Goal: Task Accomplishment & Management: Use online tool/utility

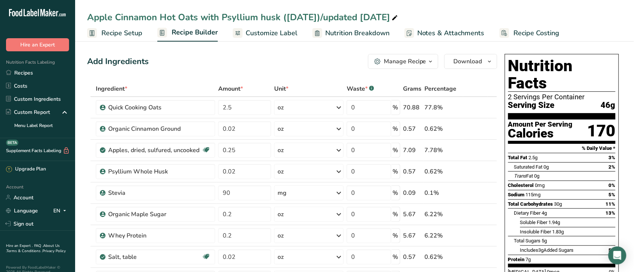
click at [580, 96] on section "Nutrition Facts 2 Servings Per Container Serving Size 46g" at bounding box center [561, 88] width 107 height 62
click at [577, 23] on div "Apple Cinnamon Hot Oats with Psyllium husk ([DATE])/updated [DATE]" at bounding box center [354, 18] width 558 height 14
click at [29, 72] on link "Recipes" at bounding box center [37, 72] width 75 height 13
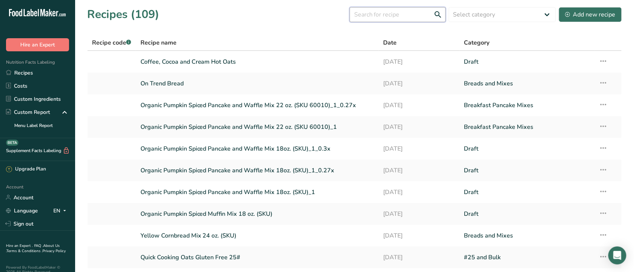
click at [399, 10] on input "text" at bounding box center [397, 14] width 96 height 15
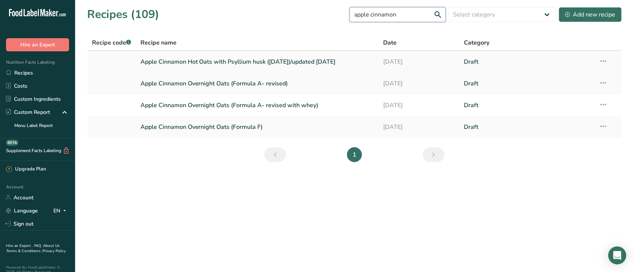
type input "apple cinnamon"
click at [272, 62] on link "Apple Cinnamon Hot Oats with Psyllium husk ([DATE])/updated [DATE]" at bounding box center [257, 62] width 234 height 16
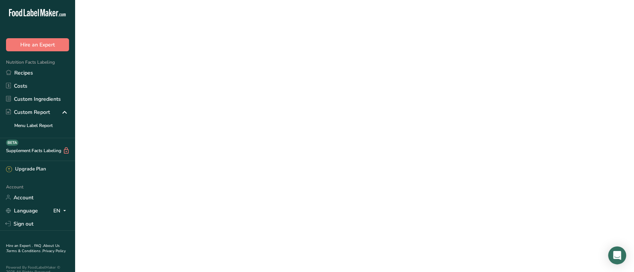
click at [272, 62] on link "Apple Cinnamon Hot Oats with Psyllium husk ([DATE])/updated [DATE]" at bounding box center [257, 62] width 234 height 16
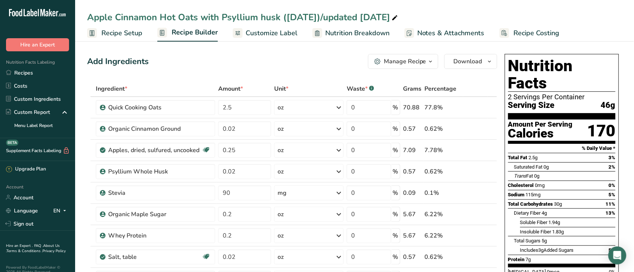
click at [111, 31] on span "Recipe Setup" at bounding box center [121, 33] width 41 height 10
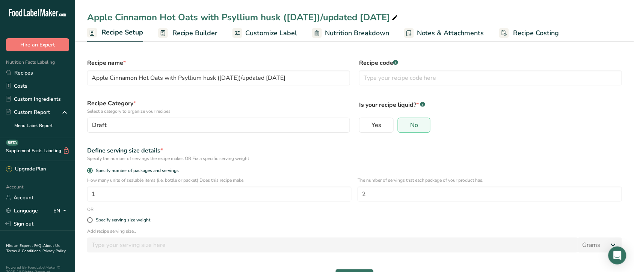
click at [191, 35] on span "Recipe Builder" at bounding box center [194, 33] width 45 height 10
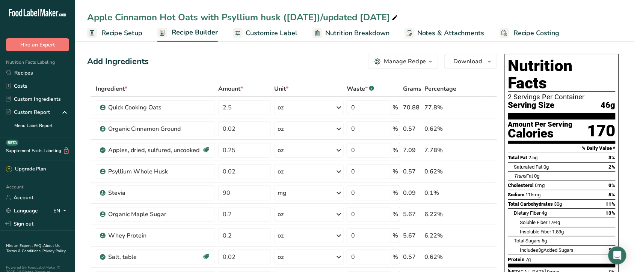
click at [517, 34] on span "Recipe Costing" at bounding box center [536, 33] width 46 height 10
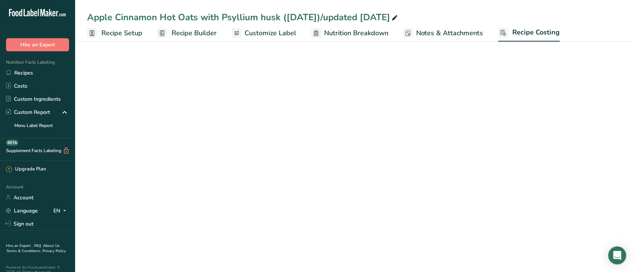
select select "12"
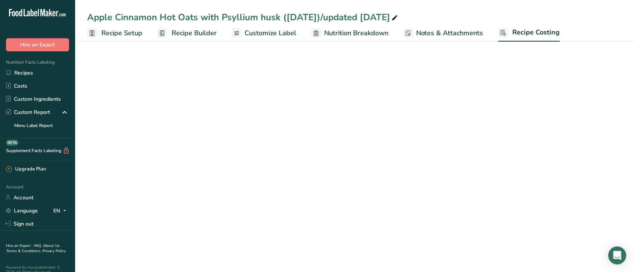
select select "12"
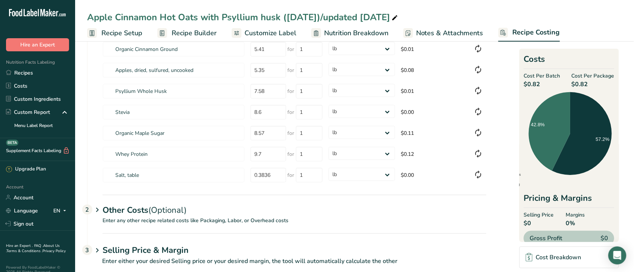
scroll to position [81, 0]
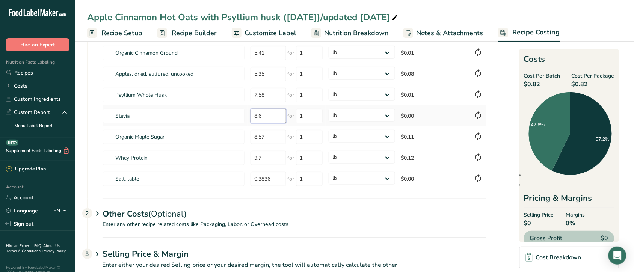
click at [269, 115] on input "8.6" at bounding box center [268, 116] width 36 height 15
click at [387, 114] on select "grams kg mg mcg lb oz" at bounding box center [361, 115] width 66 height 13
click at [328, 109] on select "grams kg mg mcg lb oz" at bounding box center [361, 115] width 66 height 13
click at [218, 236] on p "Enter any other recipe related costs like Packaging, Labor, or Overhead costs" at bounding box center [286, 229] width 399 height 17
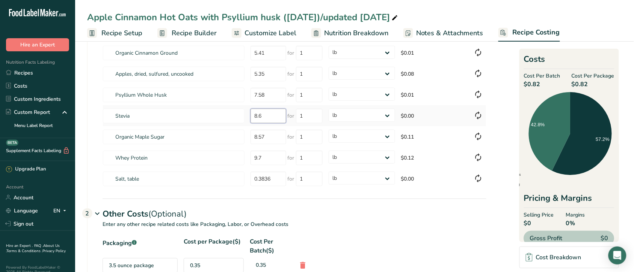
click at [270, 116] on input "8.6" at bounding box center [268, 116] width 36 height 15
click at [164, 265] on div "3.5 ounce package" at bounding box center [139, 266] width 75 height 15
click at [427, 114] on td "$0.00" at bounding box center [434, 115] width 73 height 21
click at [413, 111] on td "$0.00" at bounding box center [434, 115] width 73 height 21
click at [411, 117] on td "$0.00" at bounding box center [434, 115] width 73 height 21
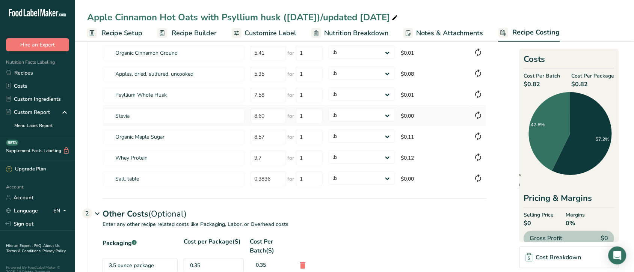
click at [411, 117] on td "$0.00" at bounding box center [434, 115] width 73 height 21
click at [274, 114] on input "8.60" at bounding box center [268, 116] width 36 height 15
click at [479, 111] on div at bounding box center [478, 111] width 4 height 4
click at [477, 113] on icon at bounding box center [478, 116] width 9 height 14
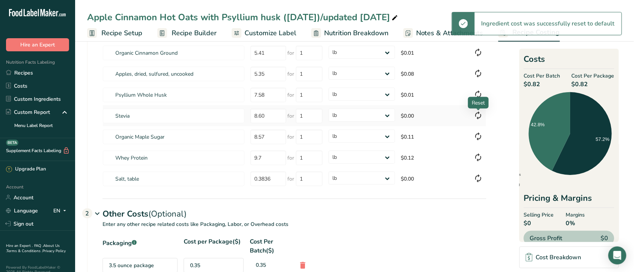
type input "10"
select select
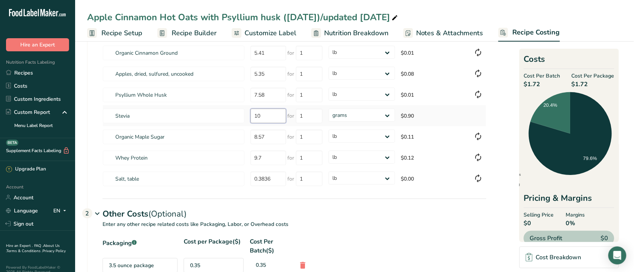
click at [266, 117] on input "10" at bounding box center [268, 116] width 36 height 15
type input "1"
type input "8.6"
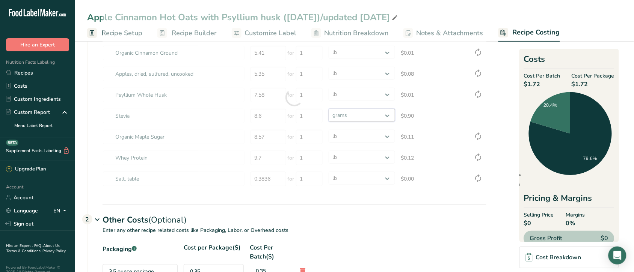
click at [385, 115] on div "Ingredients * Price($) * .a-a{fill:#347362;}.b-a{fill:#fff;} Amount * Unit * Co…" at bounding box center [294, 97] width 384 height 185
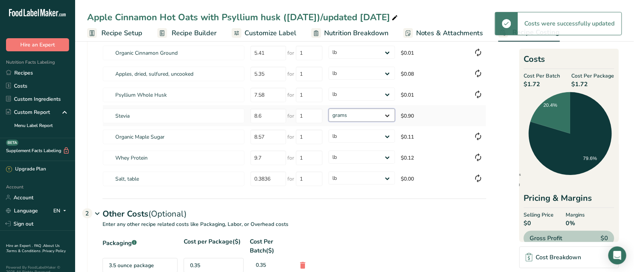
select select "12"
click at [328, 109] on select "grams kg mg mcg lb oz" at bounding box center [361, 115] width 66 height 13
select select "12"
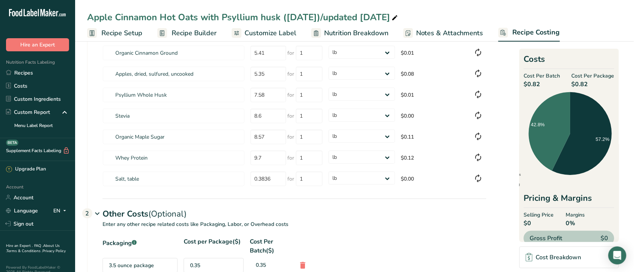
click at [206, 31] on span "Recipe Builder" at bounding box center [194, 33] width 45 height 10
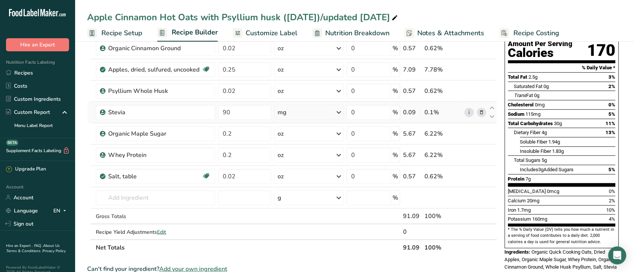
click at [303, 115] on div "mg" at bounding box center [308, 112] width 69 height 15
click at [269, 30] on span "Customize Label" at bounding box center [271, 33] width 52 height 10
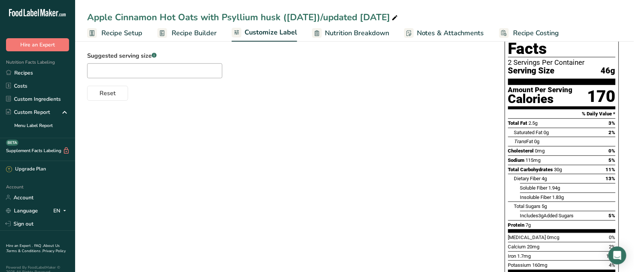
click at [529, 30] on span "Recipe Costing" at bounding box center [536, 33] width 46 height 10
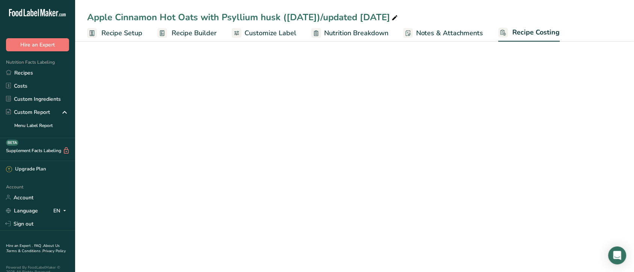
select select "12"
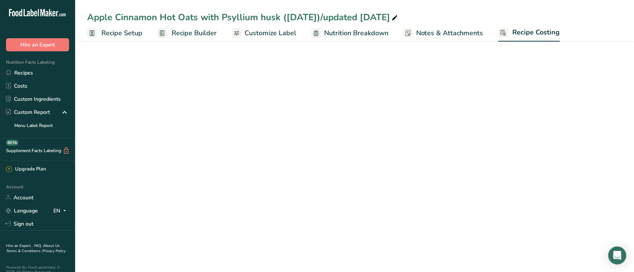
select select "12"
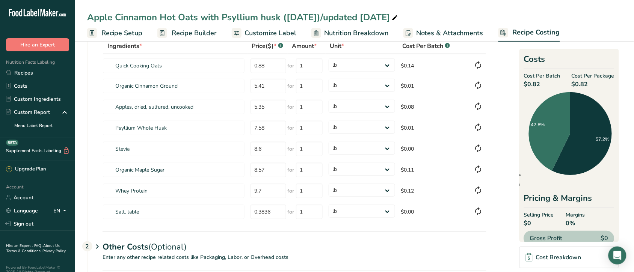
scroll to position [45, 0]
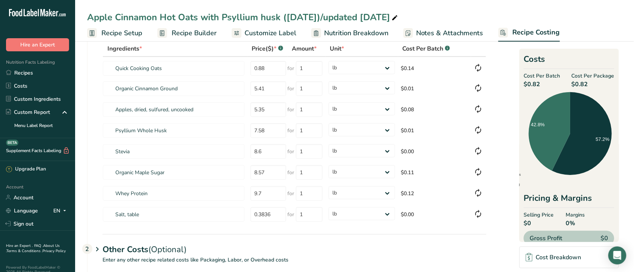
click at [109, 29] on span "Recipe Setup" at bounding box center [121, 33] width 41 height 10
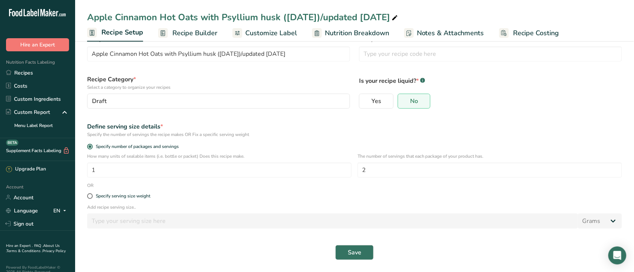
scroll to position [24, 0]
click at [195, 32] on span "Recipe Builder" at bounding box center [194, 33] width 45 height 10
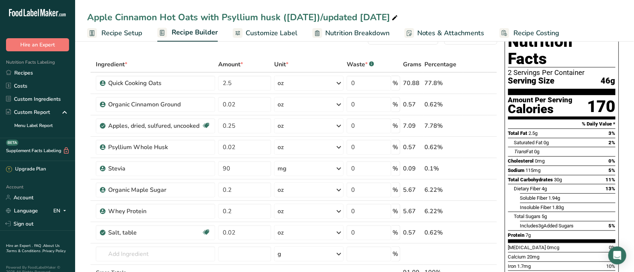
click at [526, 30] on span "Recipe Costing" at bounding box center [536, 33] width 46 height 10
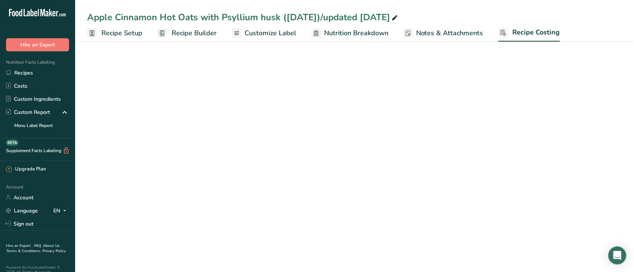
select select "12"
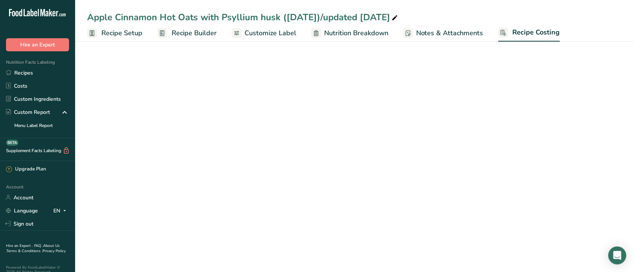
select select "12"
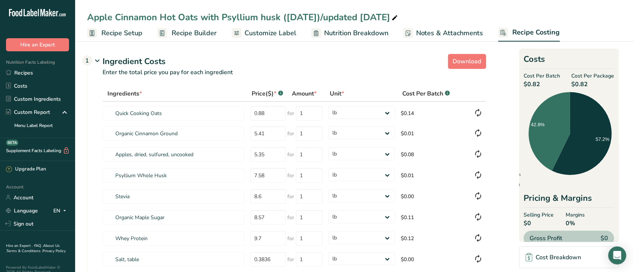
click at [192, 31] on span "Recipe Builder" at bounding box center [194, 33] width 45 height 10
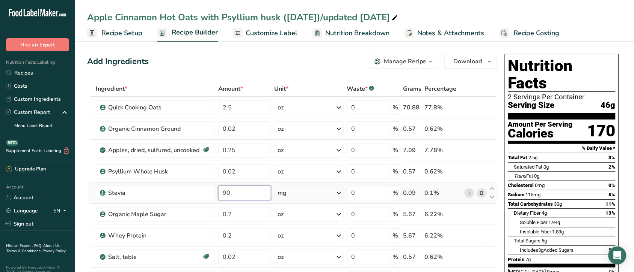
click at [242, 196] on input "90" at bounding box center [244, 193] width 53 height 15
type input "9"
type input "3"
type input "0.003"
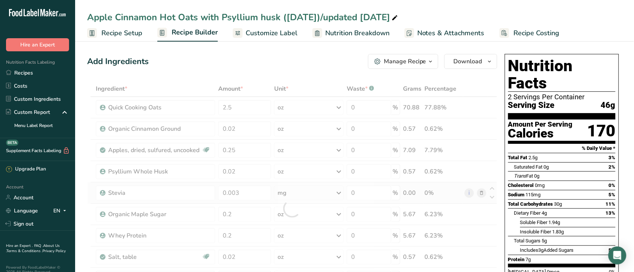
click at [339, 192] on div "Ingredient * Amount * Unit * Waste * .a-a{fill:#347362;}.b-a{fill:#fff;} Grams …" at bounding box center [292, 209] width 410 height 256
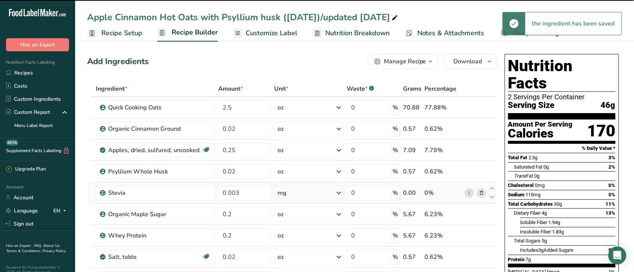
click at [339, 192] on icon at bounding box center [338, 194] width 9 height 14
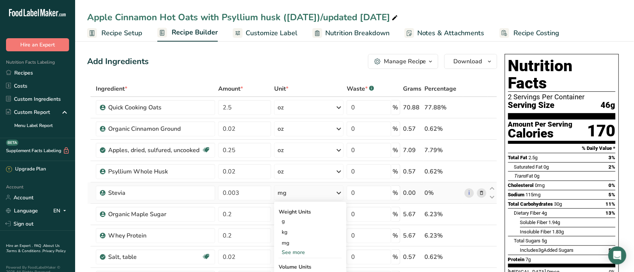
click at [299, 252] on div "See more" at bounding box center [309, 253] width 63 height 8
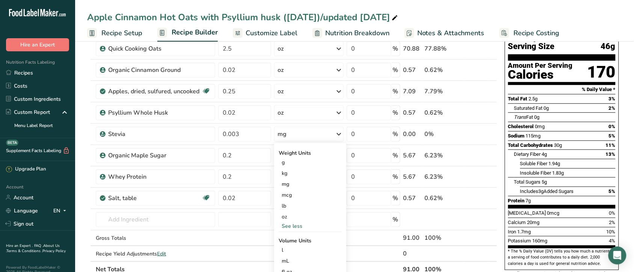
scroll to position [60, 0]
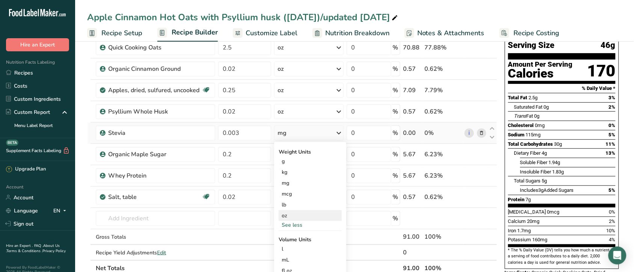
click at [286, 216] on div "oz" at bounding box center [309, 216] width 63 height 11
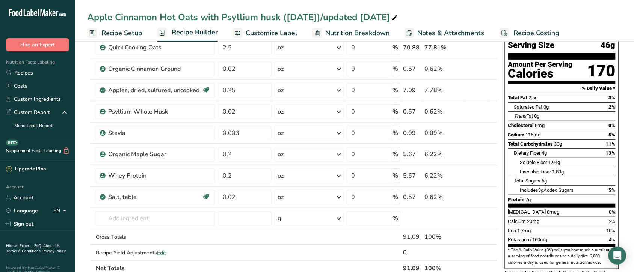
click at [527, 30] on span "Recipe Costing" at bounding box center [536, 33] width 46 height 10
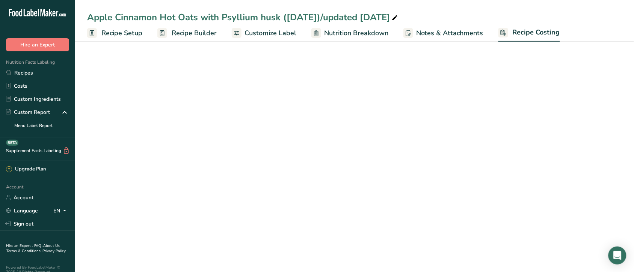
select select "12"
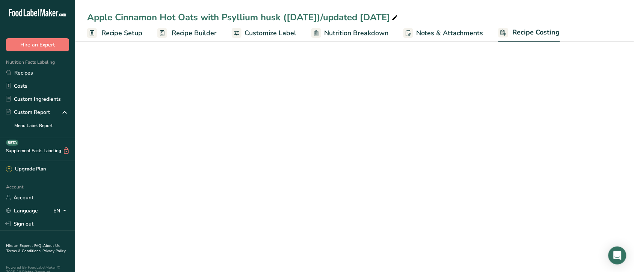
select select "12"
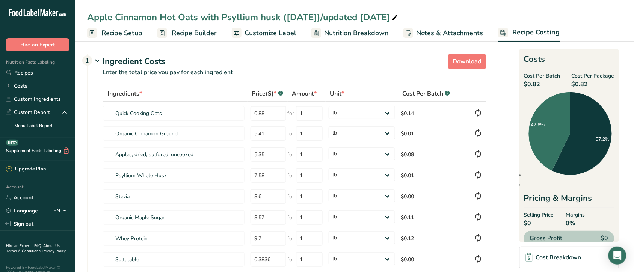
click at [188, 32] on span "Recipe Builder" at bounding box center [194, 33] width 45 height 10
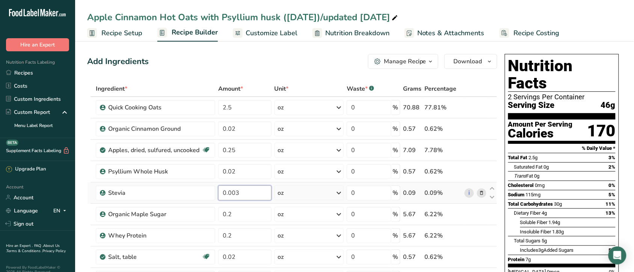
click at [250, 192] on input "0.003" at bounding box center [244, 193] width 53 height 15
type input "0"
type input "90"
click at [335, 192] on div "Ingredient * Amount * Unit * Waste * .a-a{fill:#347362;}.b-a{fill:#fff;} Grams …" at bounding box center [292, 209] width 410 height 256
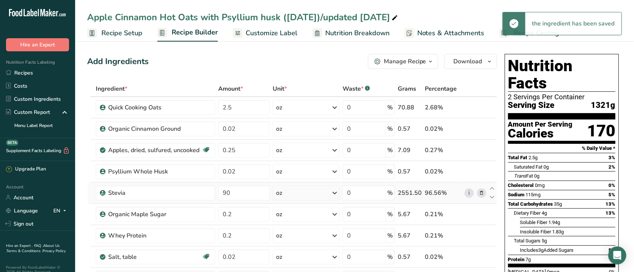
click at [335, 192] on icon at bounding box center [334, 194] width 9 height 14
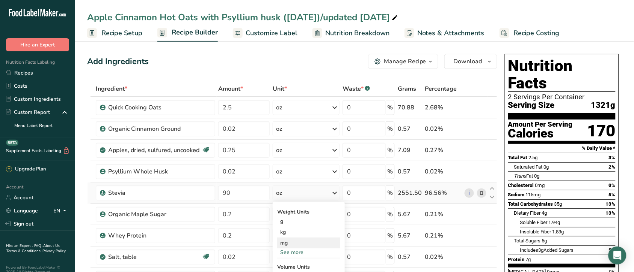
click at [293, 244] on div "mg" at bounding box center [308, 243] width 63 height 11
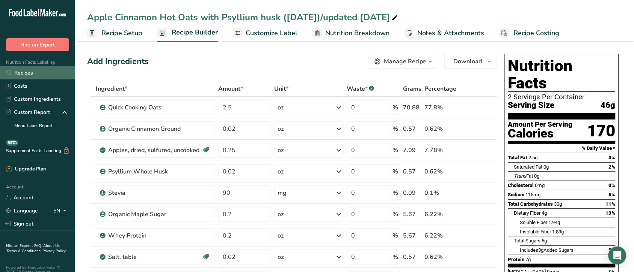
click at [20, 68] on link "Recipes" at bounding box center [37, 72] width 75 height 13
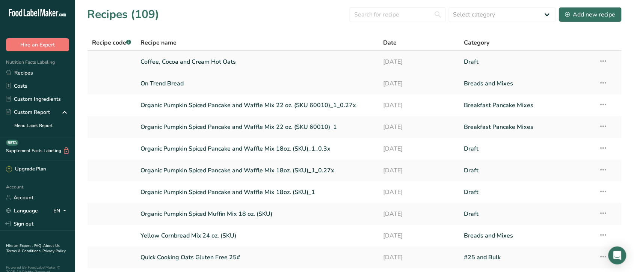
click at [217, 61] on link "Coffee, Cocoa and Cream Hot Oats" at bounding box center [257, 62] width 234 height 16
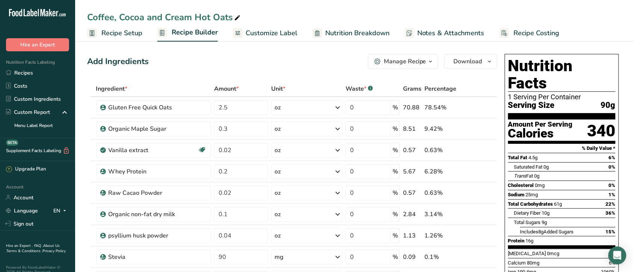
click at [115, 31] on span "Recipe Setup" at bounding box center [121, 33] width 41 height 10
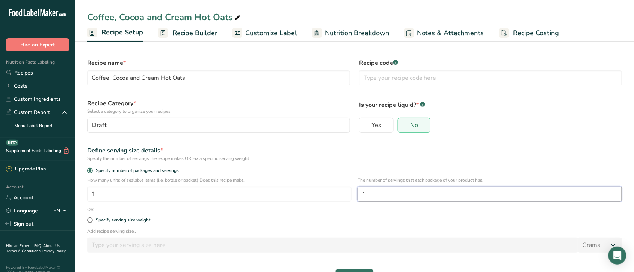
click at [385, 190] on input "1" at bounding box center [489, 194] width 264 height 15
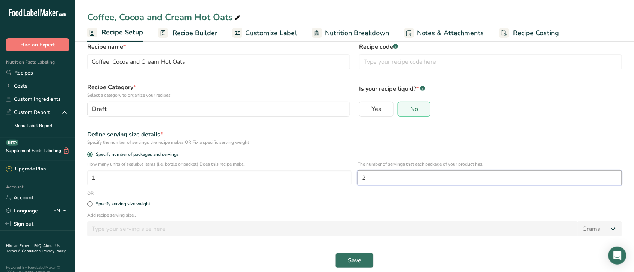
scroll to position [24, 0]
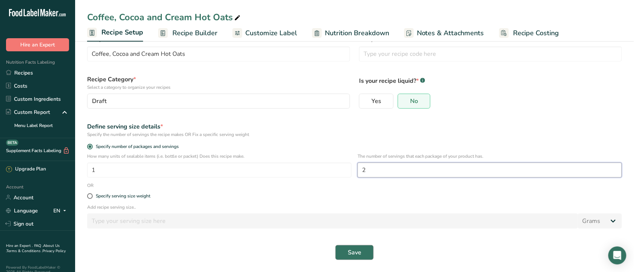
type input "2"
click at [349, 248] on button "Save" at bounding box center [354, 252] width 38 height 15
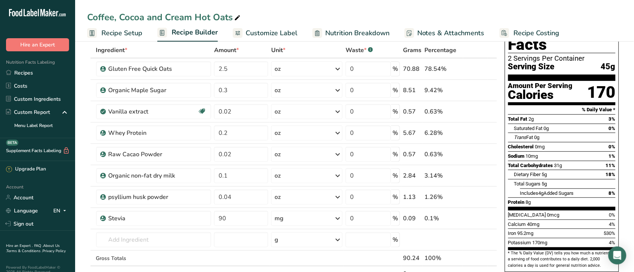
scroll to position [45, 0]
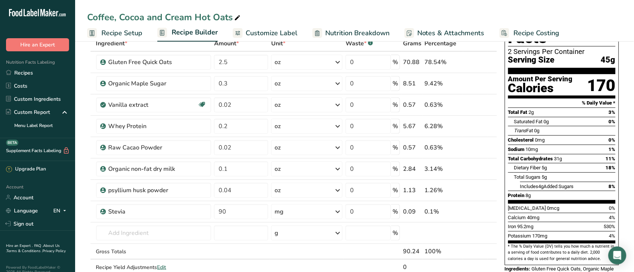
click at [536, 31] on span "Recipe Costing" at bounding box center [536, 33] width 46 height 10
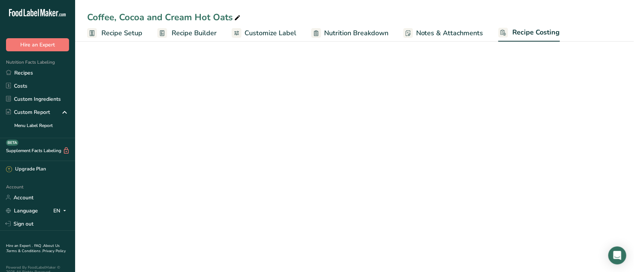
select select "12"
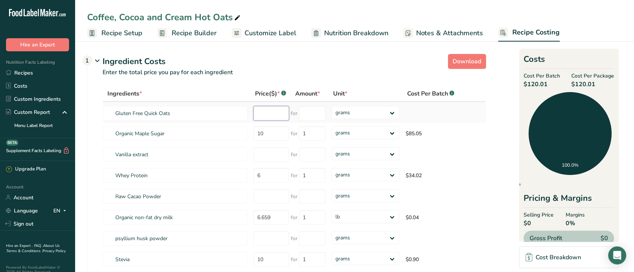
click at [269, 113] on input "number" at bounding box center [271, 113] width 36 height 15
type input "88"
click at [392, 112] on select "grams kg mg mcg lb oz" at bounding box center [365, 112] width 68 height 13
select select "12"
click at [331, 106] on select "grams kg mg mcg lb oz" at bounding box center [365, 112] width 68 height 13
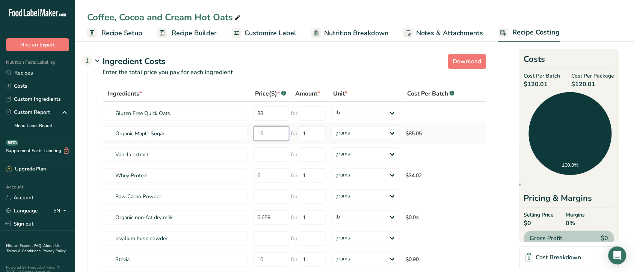
click at [271, 129] on input "10" at bounding box center [271, 133] width 36 height 15
click at [276, 112] on input "88" at bounding box center [271, 113] width 36 height 15
type input "8"
type input "0.88"
click at [278, 131] on input "10" at bounding box center [271, 133] width 36 height 15
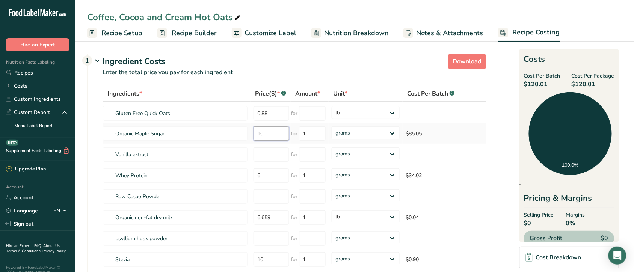
type input "1"
type input "8.57"
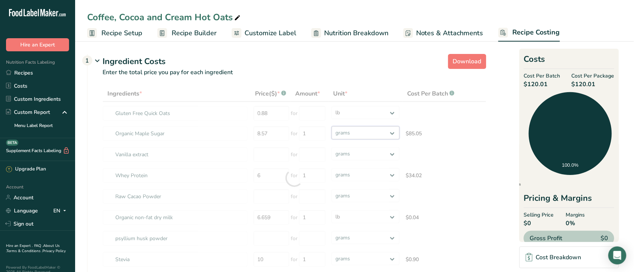
click at [390, 132] on div "Ingredients * Price($) * .a-a{fill:#347362;}.b-a{fill:#fff;} Amount * Unit * Co…" at bounding box center [294, 178] width 384 height 185
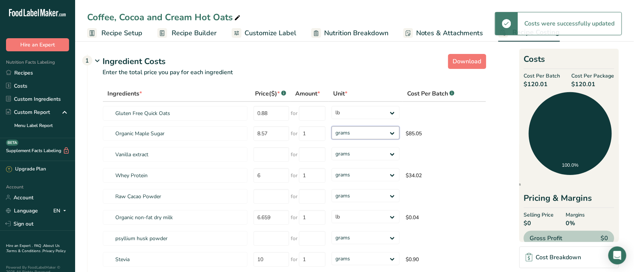
select select "12"
click at [331, 126] on select "grams kg mg mcg lb oz" at bounding box center [365, 132] width 68 height 13
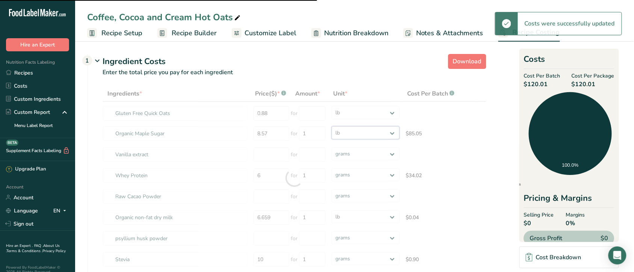
select select
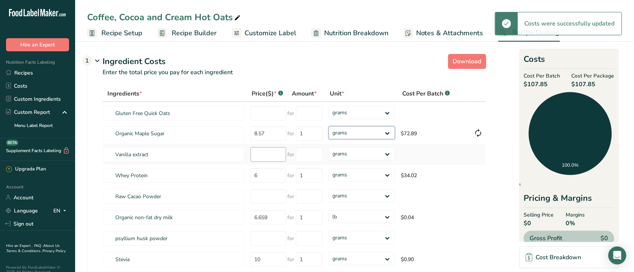
select select "12"
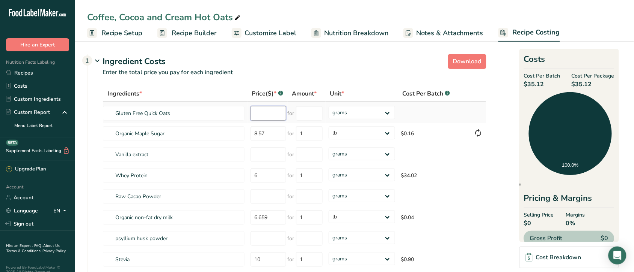
click at [269, 114] on input "number" at bounding box center [268, 113] width 36 height 15
type input "0.88"
click at [387, 109] on select "grams kg mg mcg lb oz" at bounding box center [361, 112] width 66 height 13
select select "12"
click at [328, 106] on select "grams kg mg mcg lb oz" at bounding box center [361, 112] width 66 height 13
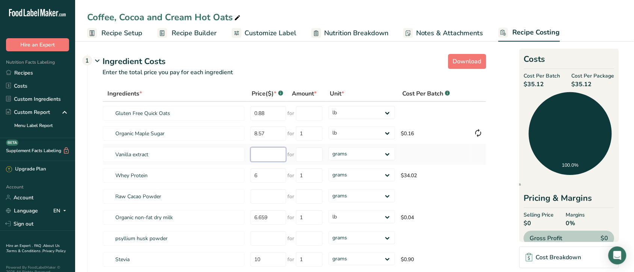
click at [270, 153] on input "number" at bounding box center [268, 154] width 36 height 15
click at [269, 175] on input "6" at bounding box center [268, 176] width 36 height 15
type input "9.70"
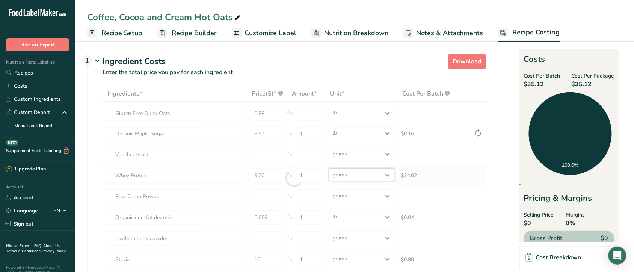
click at [387, 172] on div "Ingredients * Price($) * .a-a{fill:#347362;}.b-a{fill:#fff;} Amount * Unit * Co…" at bounding box center [294, 178] width 384 height 185
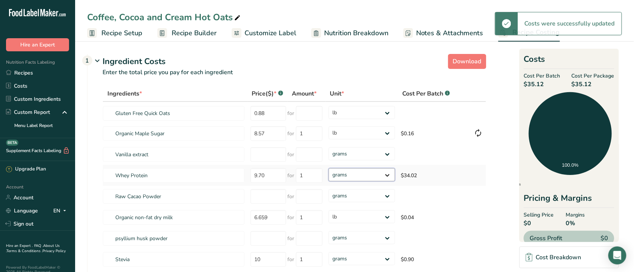
select select "12"
click at [328, 169] on select "grams kg mg mcg lb oz" at bounding box center [361, 175] width 66 height 13
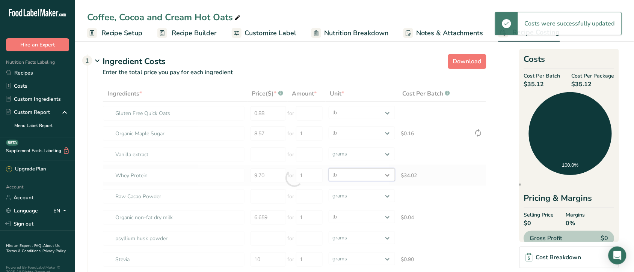
select select
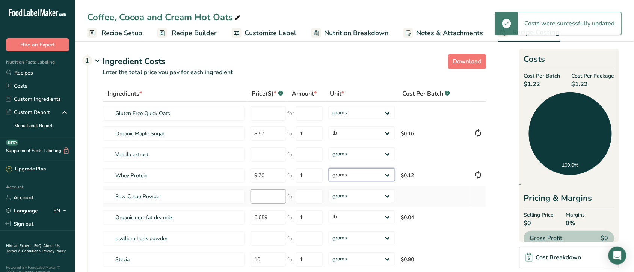
select select "12"
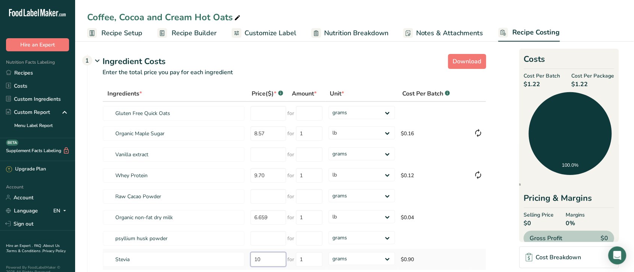
click at [273, 258] on input "10" at bounding box center [268, 260] width 36 height 15
type input "1"
type input "8.60"
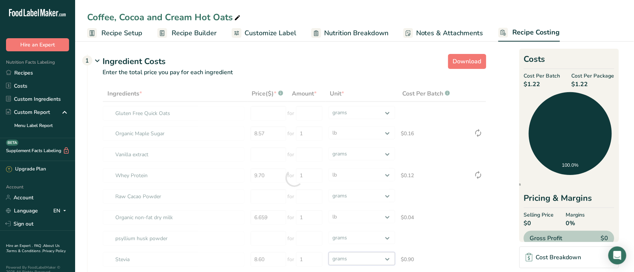
click at [388, 256] on div "Ingredients * Price($) * .a-a{fill:#347362;}.b-a{fill:#fff;} Amount * Unit * Co…" at bounding box center [294, 178] width 384 height 185
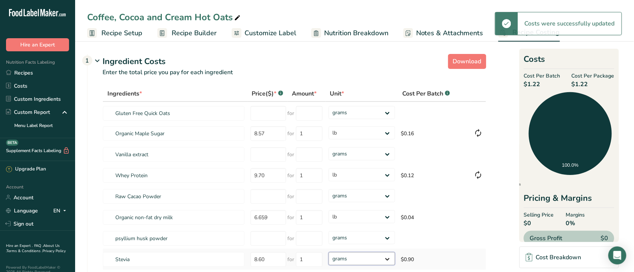
select select "12"
click at [328, 253] on select "grams kg mg mcg lb oz" at bounding box center [361, 259] width 66 height 13
select select "12"
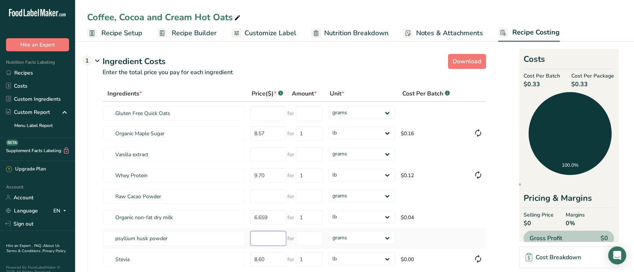
click at [271, 239] on input "number" at bounding box center [268, 239] width 36 height 15
type input "7.96"
click at [387, 239] on select "grams kg mg mcg lb oz" at bounding box center [361, 238] width 66 height 13
select select "12"
click at [328, 232] on select "grams kg mg mcg lb oz" at bounding box center [361, 238] width 66 height 13
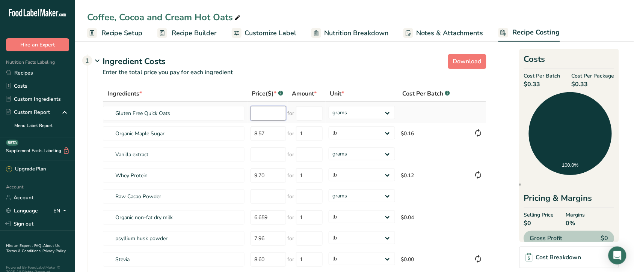
click at [265, 111] on input "number" at bounding box center [268, 113] width 36 height 15
type input "0"
type input "0.88"
click at [387, 111] on select "grams kg mg mcg lb oz" at bounding box center [361, 112] width 66 height 13
select select "12"
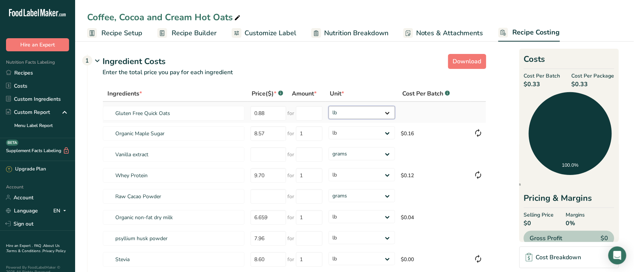
click at [328, 106] on select "grams kg mg mcg lb oz" at bounding box center [361, 112] width 66 height 13
click at [22, 71] on link "Recipes" at bounding box center [37, 72] width 75 height 13
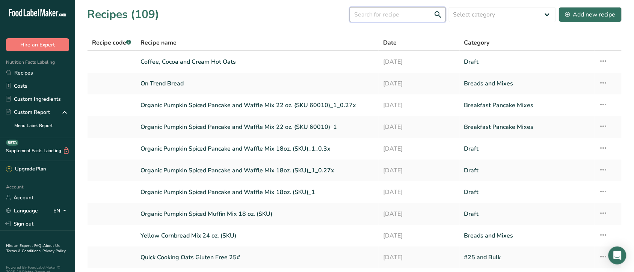
click at [382, 16] on input "text" at bounding box center [397, 14] width 96 height 15
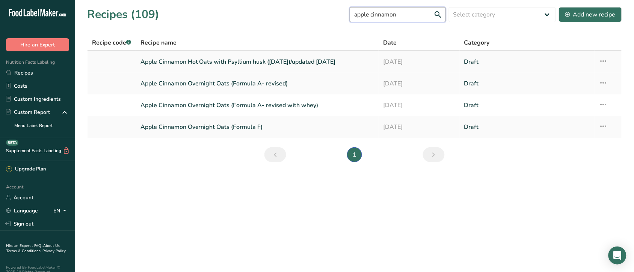
type input "apple cinnamon"
click at [239, 59] on link "Apple Cinnamon Hot Oats with Psyllium husk ([DATE])/updated [DATE]" at bounding box center [257, 62] width 234 height 16
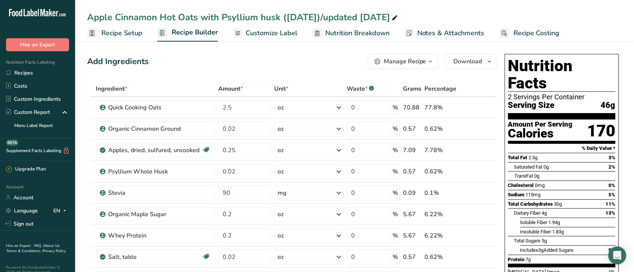
click at [532, 29] on span "Recipe Costing" at bounding box center [536, 33] width 46 height 10
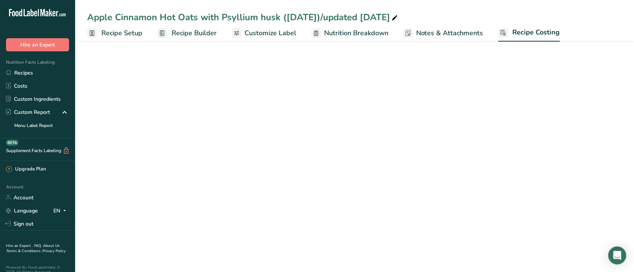
select select "12"
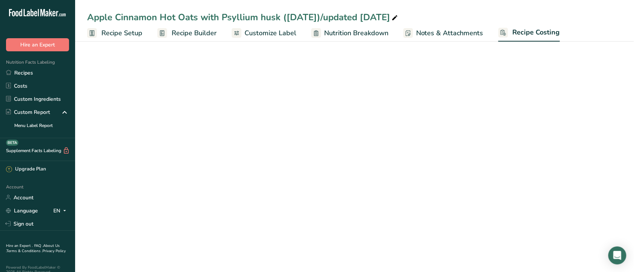
select select "12"
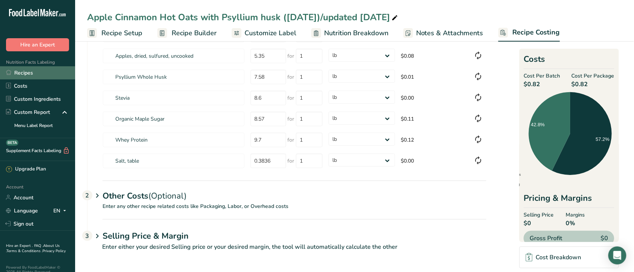
click at [27, 71] on link "Recipes" at bounding box center [37, 72] width 75 height 13
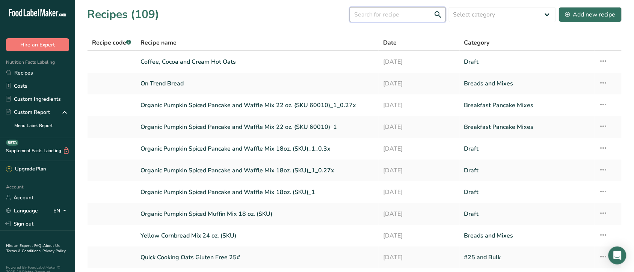
click at [389, 12] on input "text" at bounding box center [397, 14] width 96 height 15
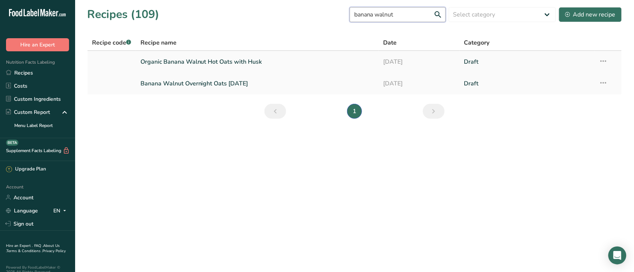
type input "banana walnut"
click at [196, 60] on link "Organic Banana Walnut Hot Oats with Husk" at bounding box center [257, 62] width 234 height 16
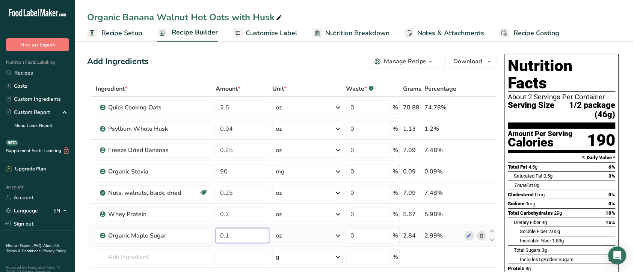
click at [241, 237] on input "0.1" at bounding box center [242, 236] width 54 height 15
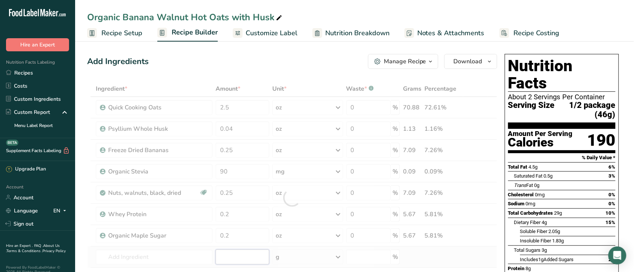
click at [242, 256] on div "Ingredient * Amount * Unit * Waste * .a-a{fill:#347362;}.b-a{fill:#fff;} Grams …" at bounding box center [292, 198] width 410 height 234
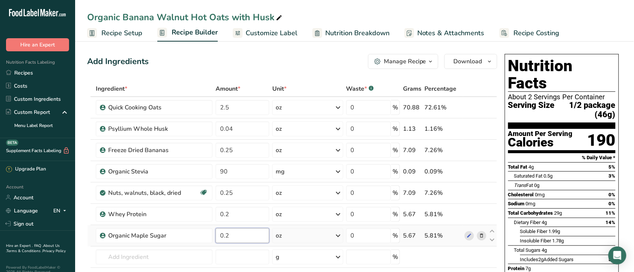
click at [236, 235] on input "0.2" at bounding box center [242, 236] width 54 height 15
type input "0.1"
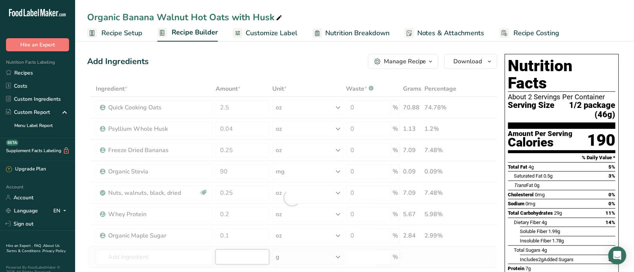
click at [245, 259] on div "Ingredient * Amount * Unit * Waste * .a-a{fill:#347362;}.b-a{fill:#fff;} Grams …" at bounding box center [292, 198] width 410 height 234
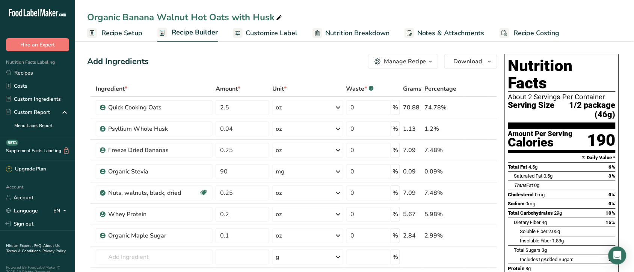
click at [537, 30] on span "Recipe Costing" at bounding box center [536, 33] width 46 height 10
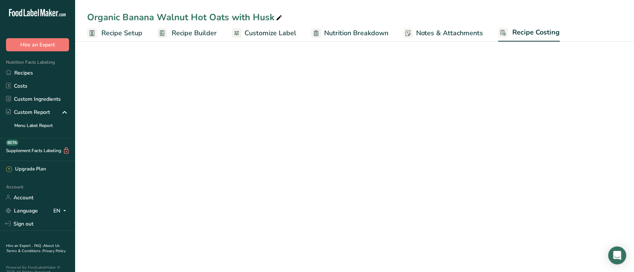
select select "12"
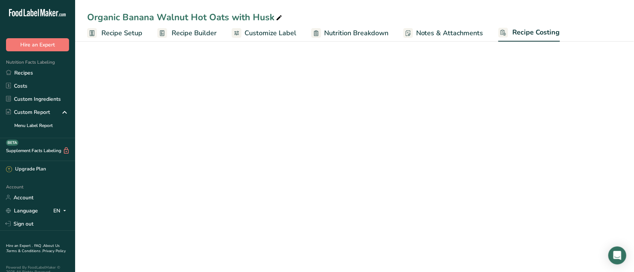
select select "12"
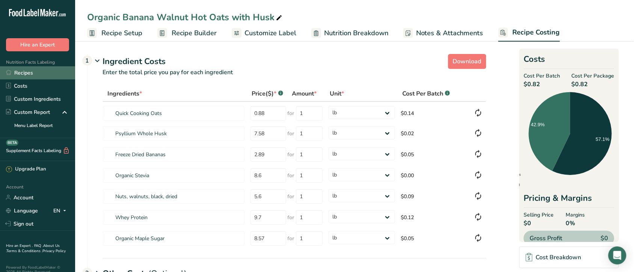
click at [27, 71] on link "Recipes" at bounding box center [37, 72] width 75 height 13
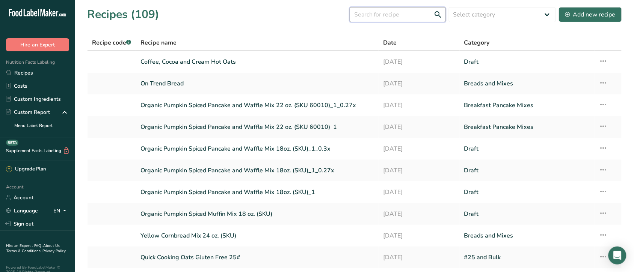
click at [409, 12] on input "text" at bounding box center [397, 14] width 96 height 15
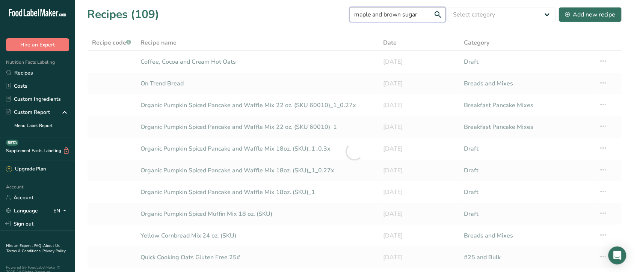
type input "maple and brown sugar"
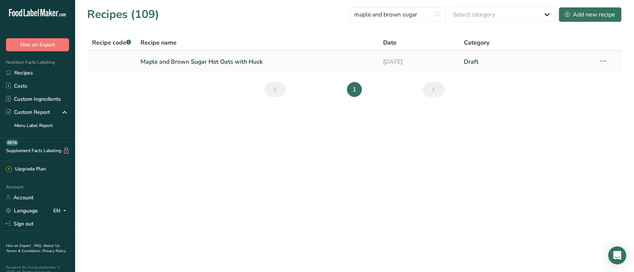
click at [230, 61] on link "Maple and Brown Sugar Hot Oats with Husk" at bounding box center [257, 62] width 234 height 16
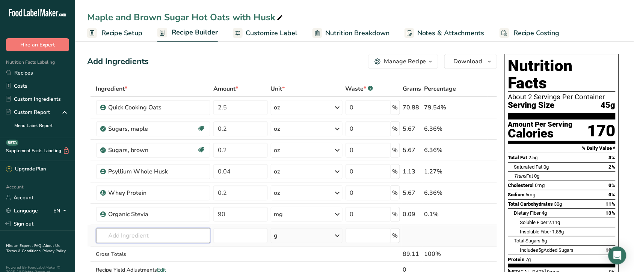
click at [193, 235] on input "text" at bounding box center [153, 236] width 114 height 15
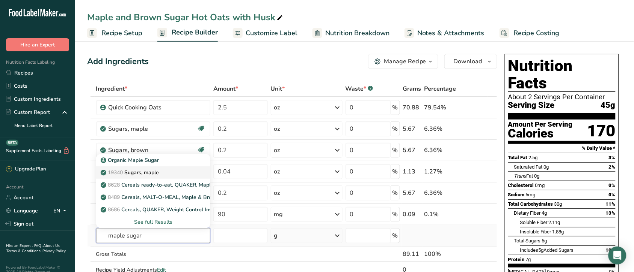
type input "maple sugar"
click at [155, 171] on p "19340 Sugars, maple" at bounding box center [130, 173] width 57 height 8
type input "Sugars, maple"
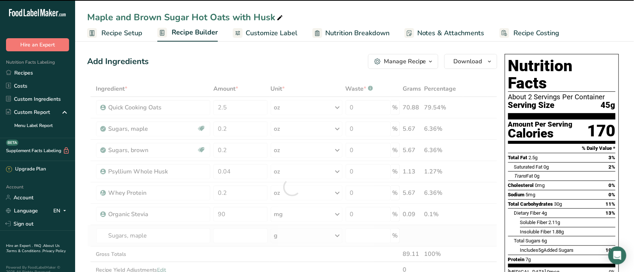
type input "0"
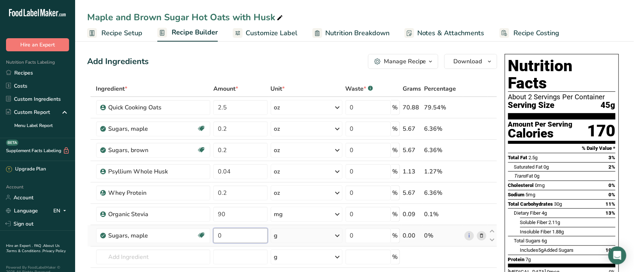
click at [237, 235] on input "0" at bounding box center [240, 236] width 54 height 15
type input "0.02"
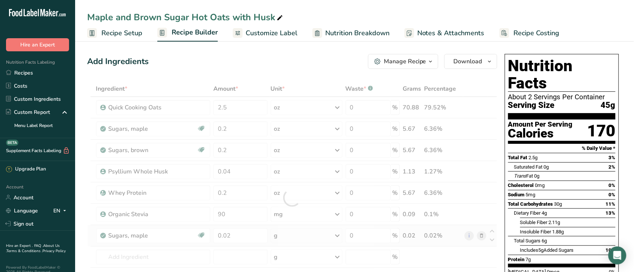
click at [337, 235] on div "Ingredient * Amount * Unit * Waste * .a-a{fill:#347362;}.b-a{fill:#fff;} Grams …" at bounding box center [292, 198] width 410 height 234
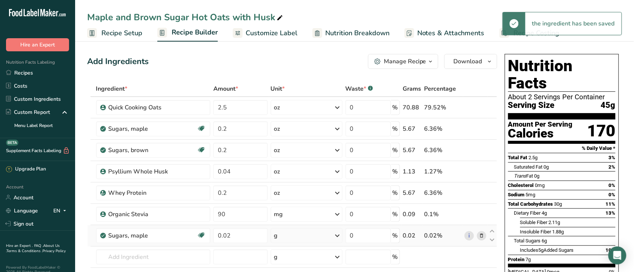
click at [337, 235] on icon at bounding box center [337, 236] width 9 height 14
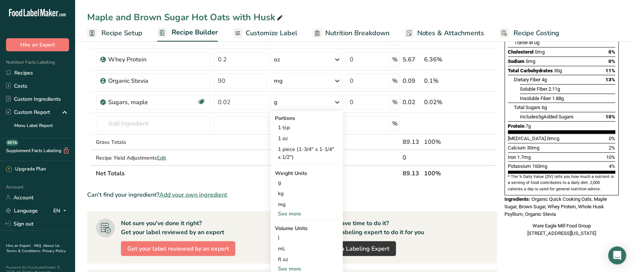
scroll to position [143, 0]
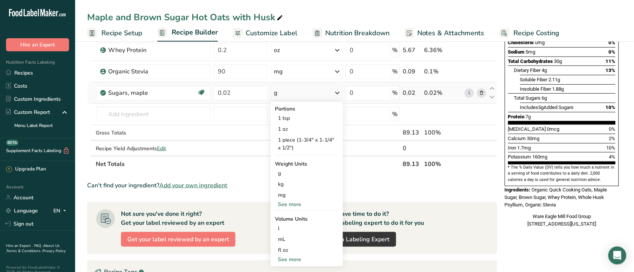
click at [297, 203] on div "See more" at bounding box center [306, 205] width 63 height 8
click at [286, 227] on div "oz" at bounding box center [306, 228] width 63 height 11
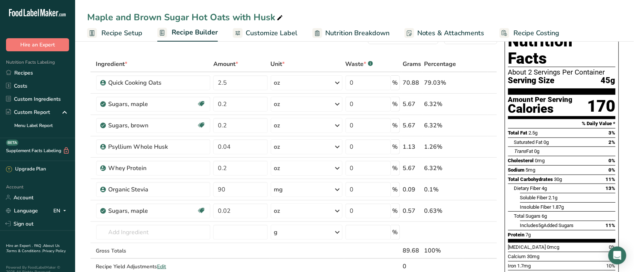
scroll to position [23, 0]
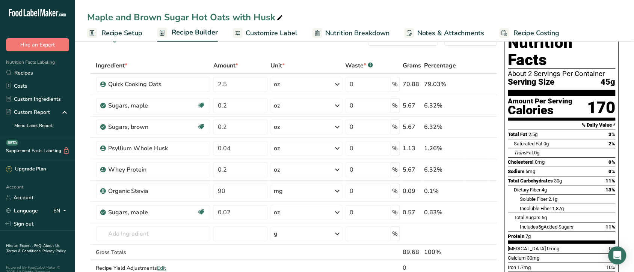
click at [536, 31] on span "Recipe Costing" at bounding box center [536, 33] width 46 height 10
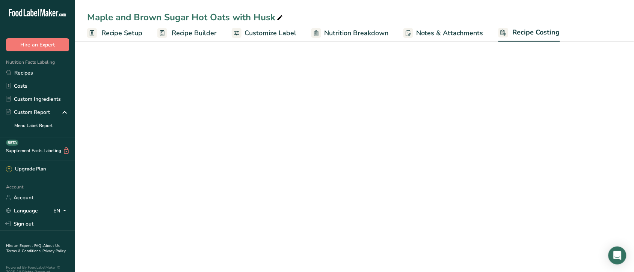
select select "12"
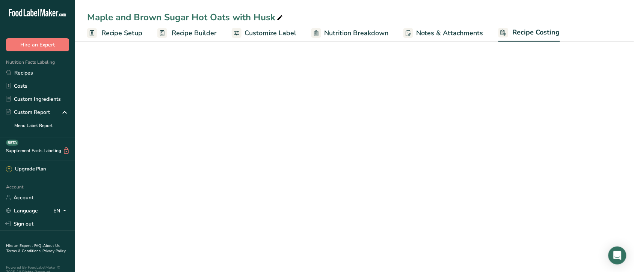
select select "12"
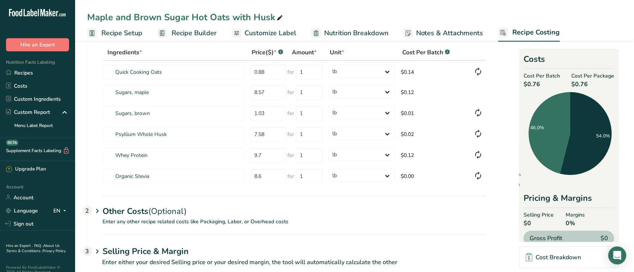
scroll to position [57, 0]
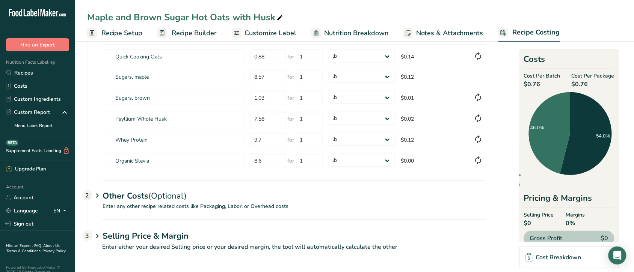
click at [236, 201] on div "Other Costs (Optional) 2" at bounding box center [294, 192] width 384 height 22
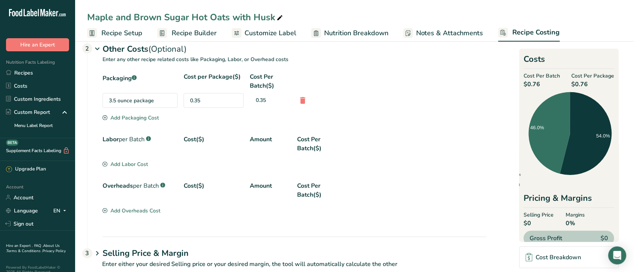
scroll to position [205, 0]
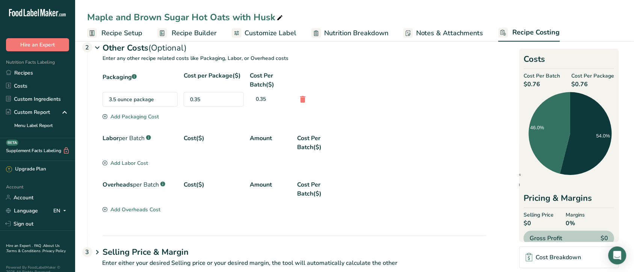
click at [125, 162] on div "Add Labor Cost" at bounding box center [124, 164] width 45 height 8
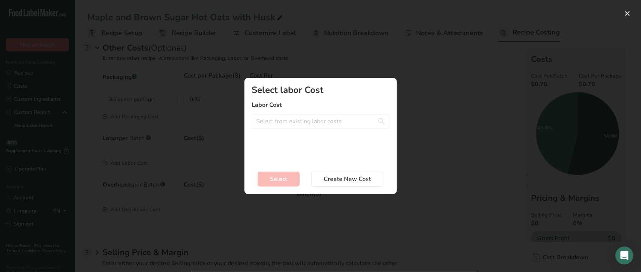
click at [410, 93] on div "Add New Recipe Cost Modal" at bounding box center [320, 136] width 641 height 272
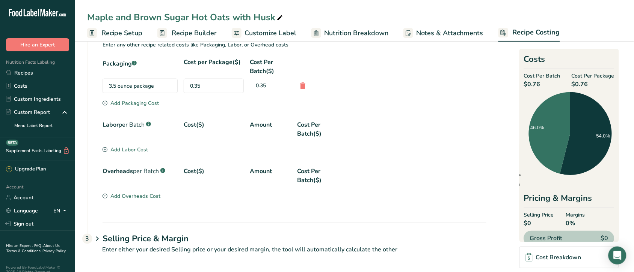
scroll to position [223, 0]
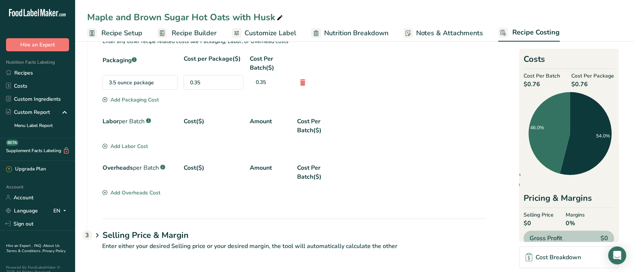
click at [170, 239] on h1 "Selling Price & Margin" at bounding box center [294, 236] width 384 height 12
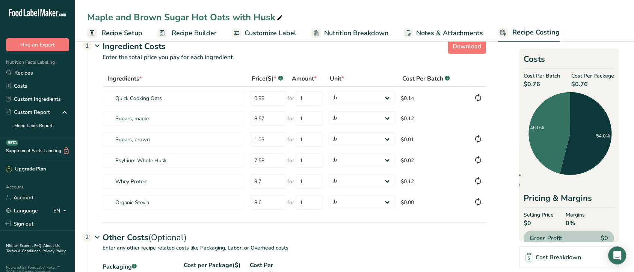
scroll to position [0, 0]
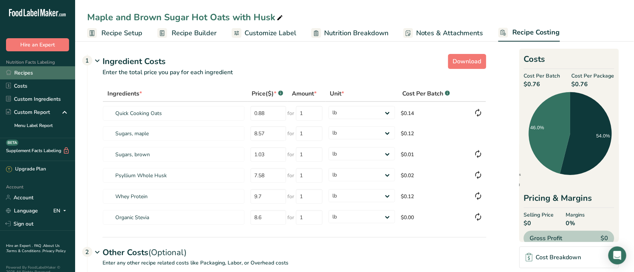
click at [21, 71] on link "Recipes" at bounding box center [37, 72] width 75 height 13
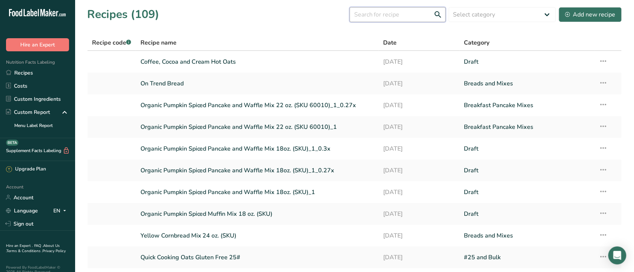
click at [386, 12] on input "text" at bounding box center [397, 14] width 96 height 15
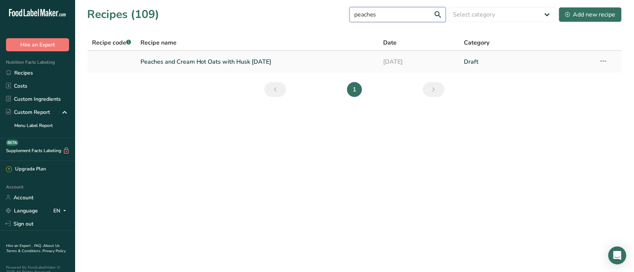
type input "peaches"
click at [245, 59] on link "Peaches and Cream Hot Oats with Husk [DATE]" at bounding box center [257, 62] width 234 height 16
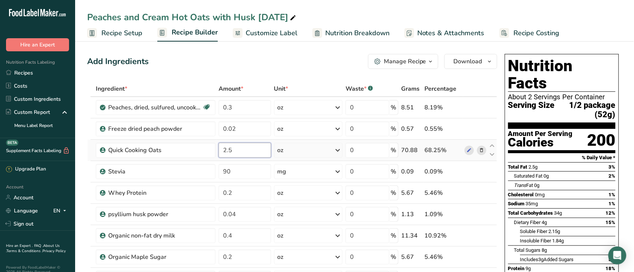
click at [251, 147] on input "2.5" at bounding box center [244, 150] width 52 height 15
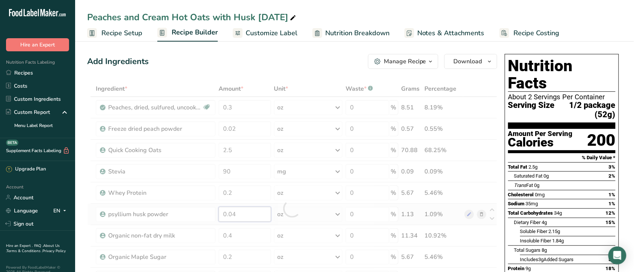
click at [250, 217] on div "Ingredient * Amount * Unit * Waste * .a-a{fill:#347362;}.b-a{fill:#fff;} Grams …" at bounding box center [292, 209] width 410 height 256
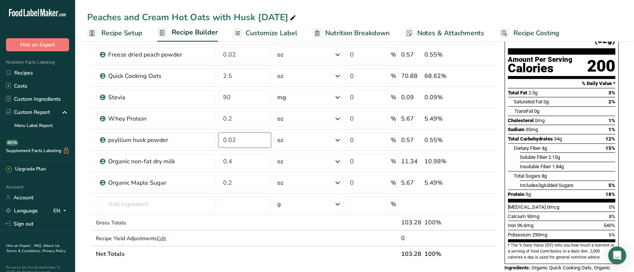
scroll to position [75, 0]
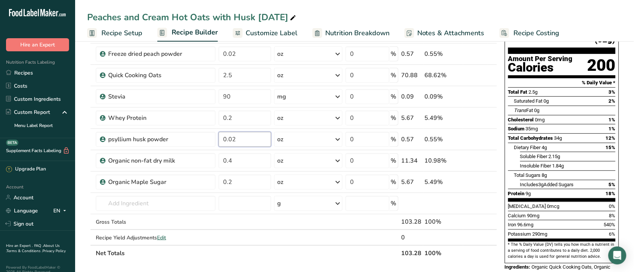
type input "0.02"
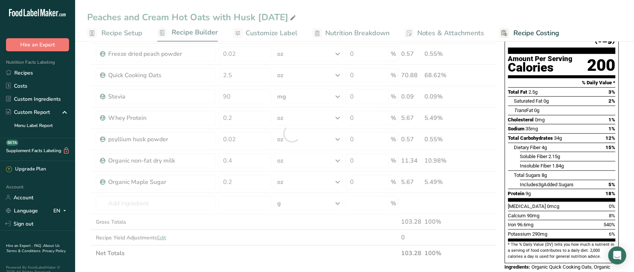
click at [528, 34] on span "Recipe Costing" at bounding box center [536, 33] width 46 height 10
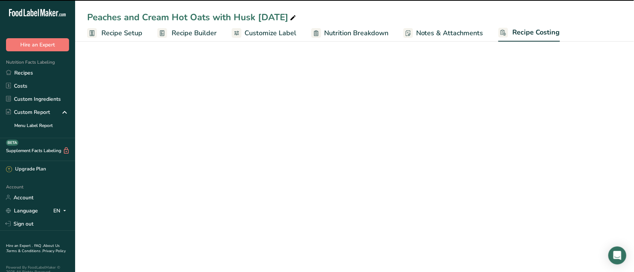
select select "12"
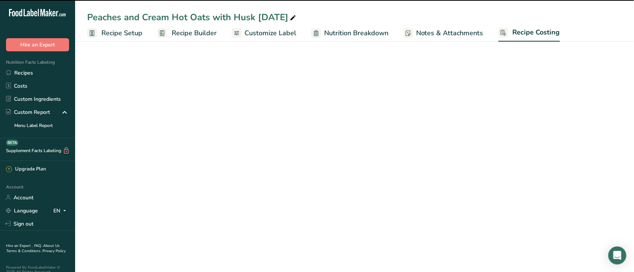
select select "12"
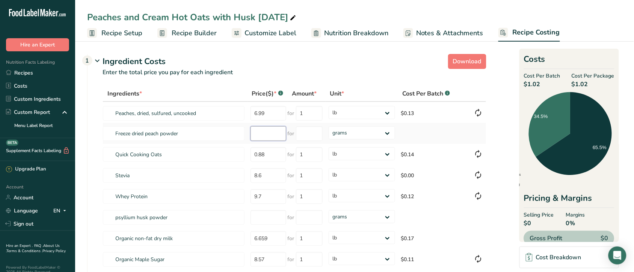
click at [273, 131] on input "number" at bounding box center [268, 133] width 36 height 15
type input "20"
click at [317, 136] on input "number" at bounding box center [309, 133] width 27 height 15
type input "1"
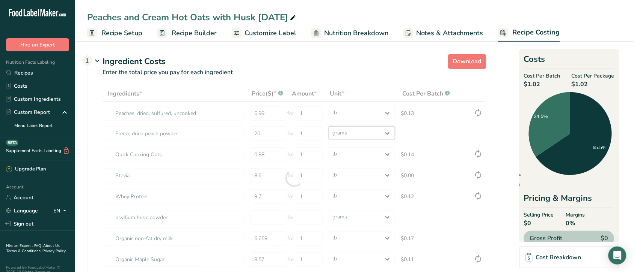
click at [386, 132] on div "Ingredients * Price($) * .a-a{fill:#347362;}.b-a{fill:#fff;} Amount * Unit * Co…" at bounding box center [294, 178] width 384 height 185
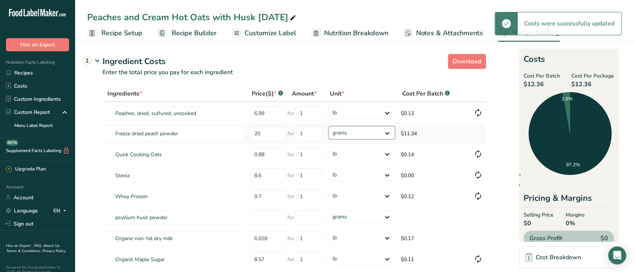
select select "12"
click at [328, 126] on select "grams kg mg mcg lb oz" at bounding box center [361, 132] width 66 height 13
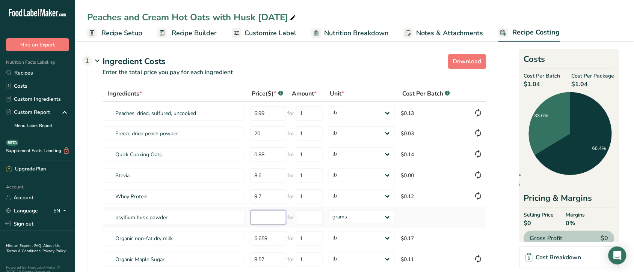
click at [269, 216] on input "number" at bounding box center [268, 218] width 36 height 15
type input "7.58"
click at [313, 214] on input "number" at bounding box center [309, 218] width 27 height 15
type input "1"
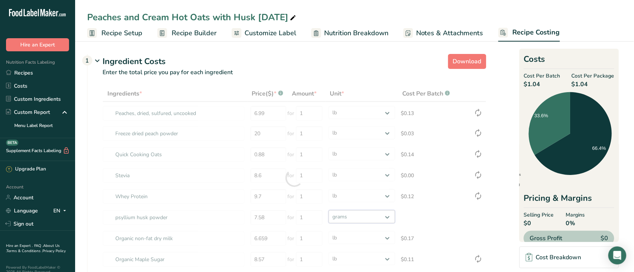
click at [387, 215] on div "Ingredients * Price($) * .a-a{fill:#347362;}.b-a{fill:#fff;} Amount * Unit * Co…" at bounding box center [294, 178] width 384 height 185
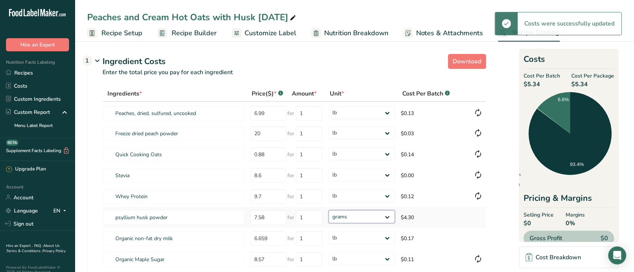
select select "12"
click at [328, 211] on select "grams kg mg mcg lb oz" at bounding box center [361, 217] width 66 height 13
